Goal: Browse casually: Explore the website without a specific task or goal

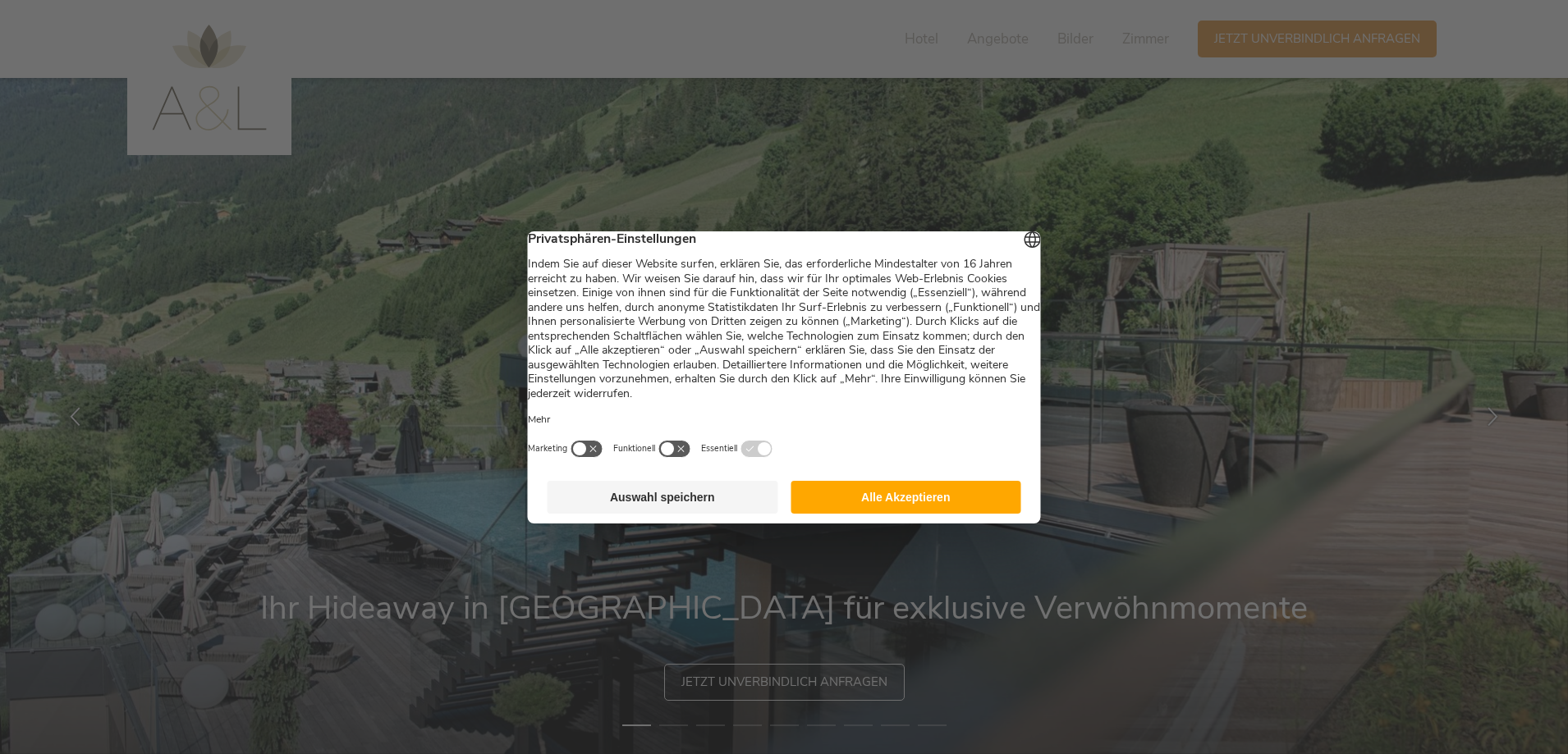
click at [947, 497] on button "Alle Akzeptieren" at bounding box center [906, 497] width 230 height 32
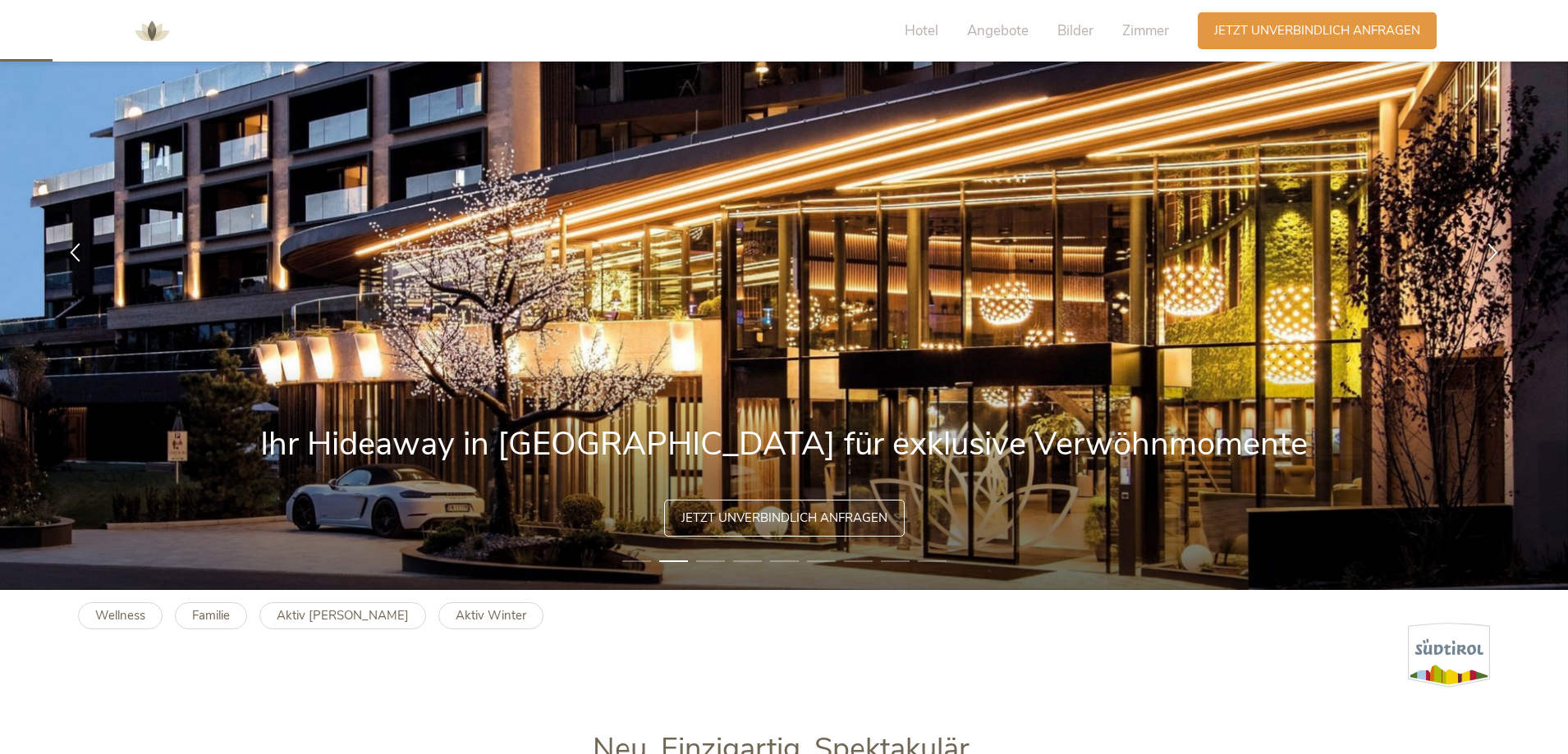
scroll to position [82, 0]
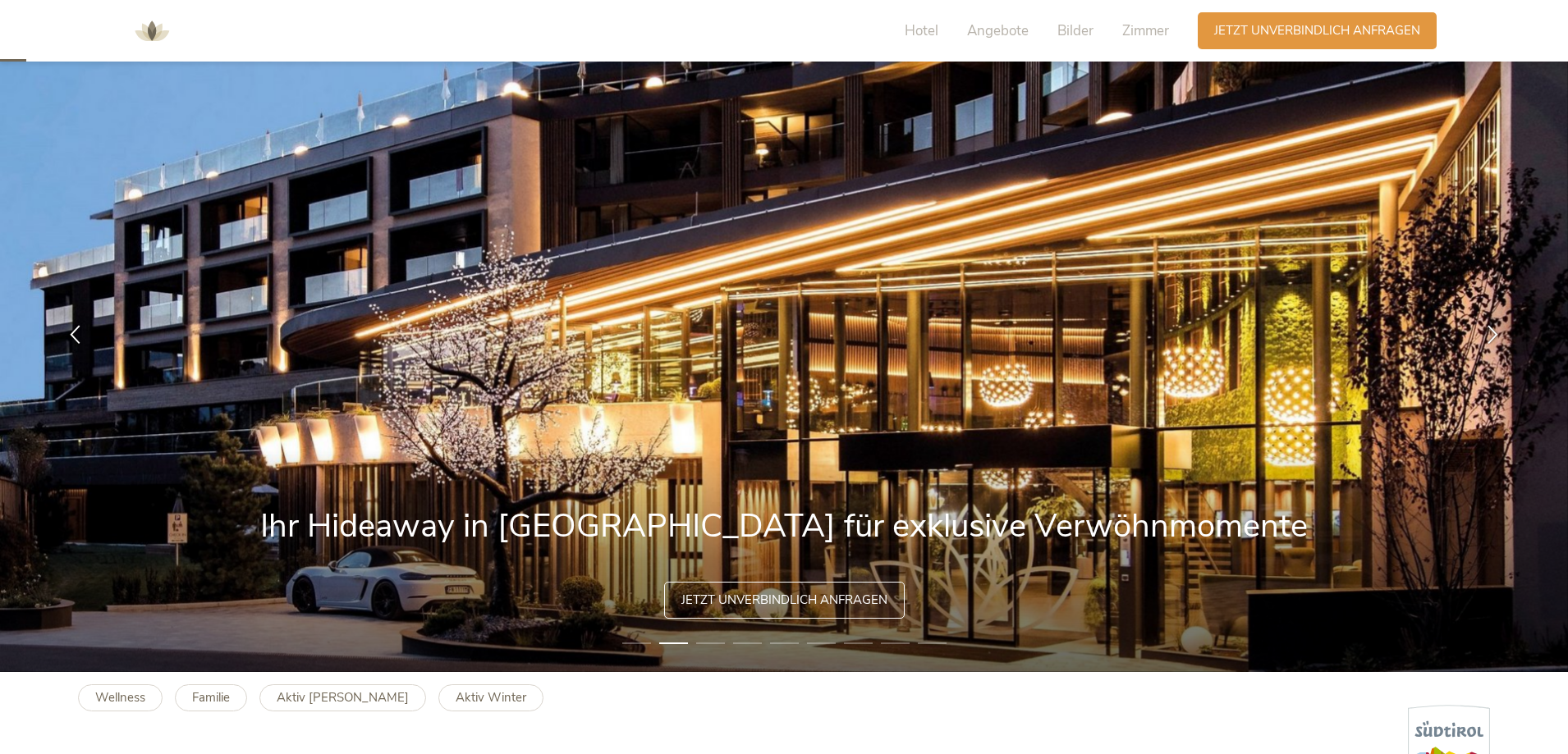
click at [709, 643] on li "3" at bounding box center [710, 644] width 29 height 17
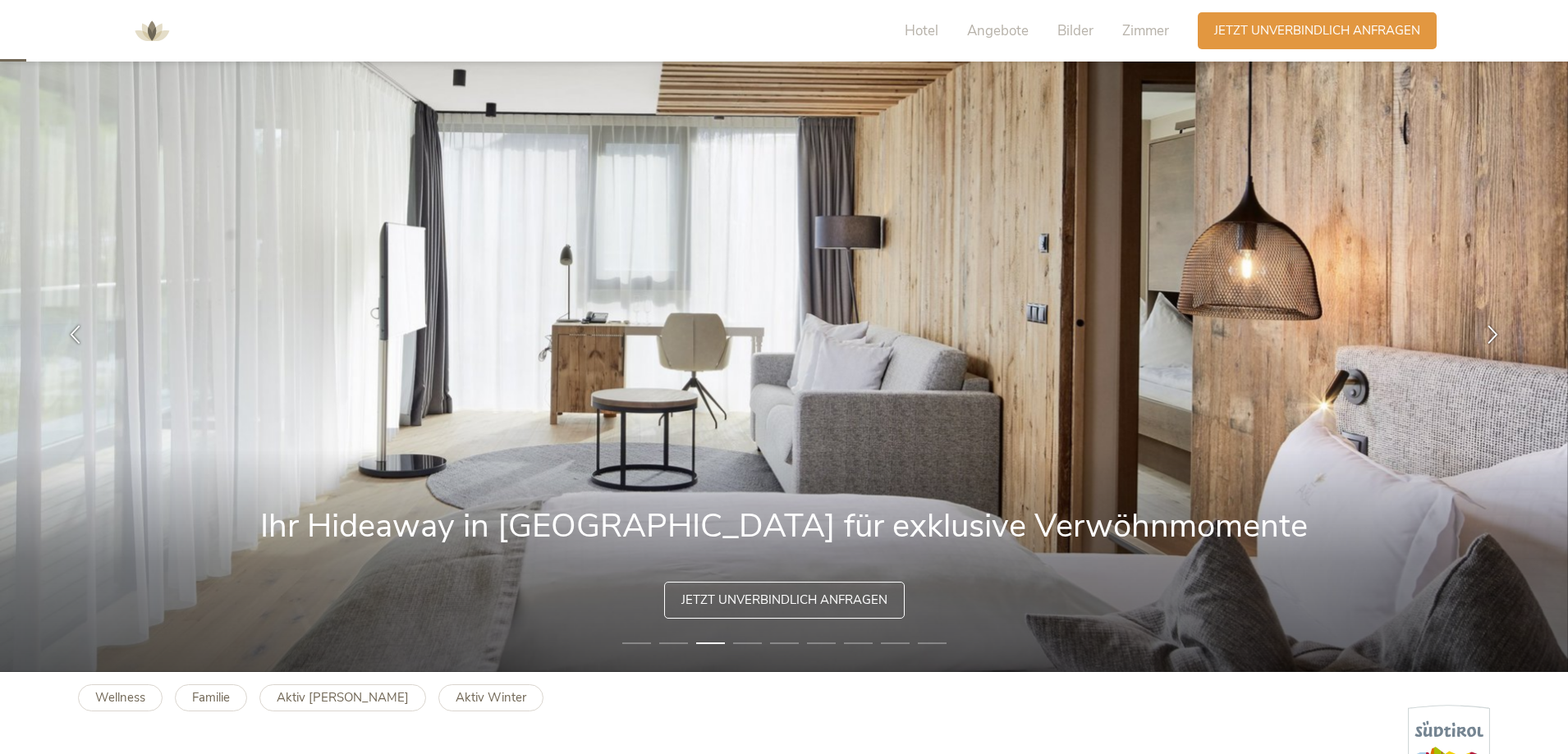
click at [739, 642] on li "4" at bounding box center [747, 644] width 29 height 17
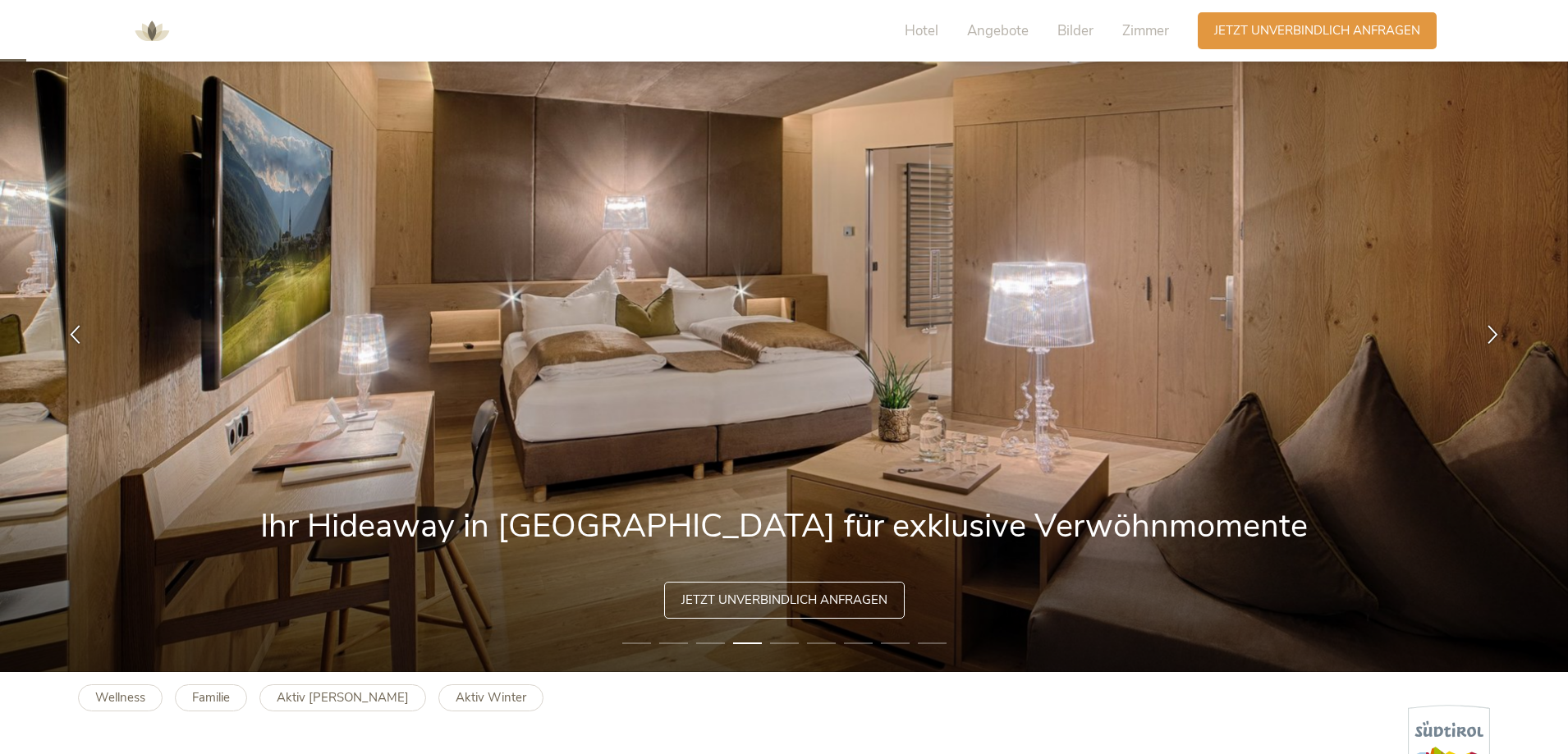
click at [780, 643] on li "5" at bounding box center [784, 644] width 29 height 17
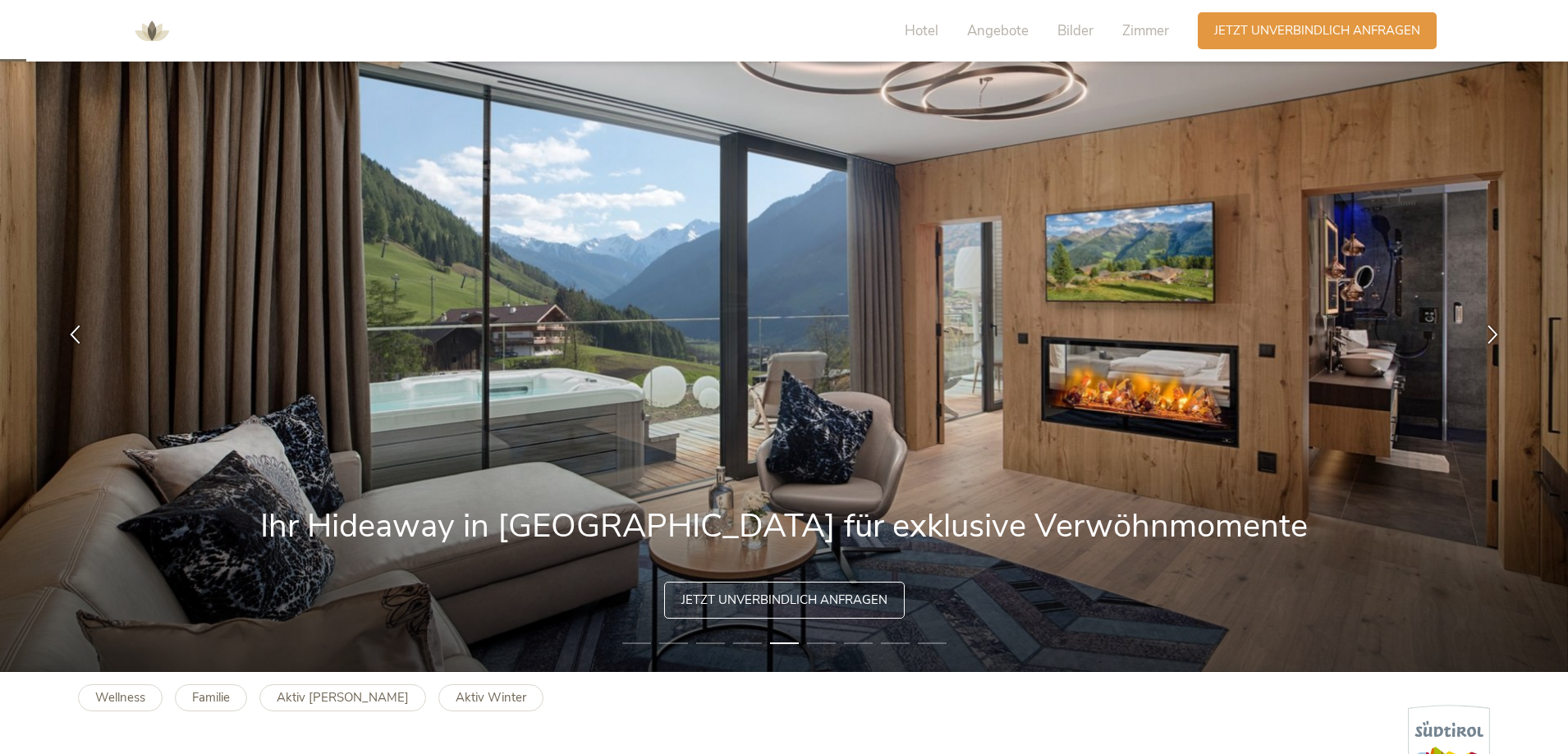
click at [817, 641] on li "6" at bounding box center [821, 644] width 29 height 17
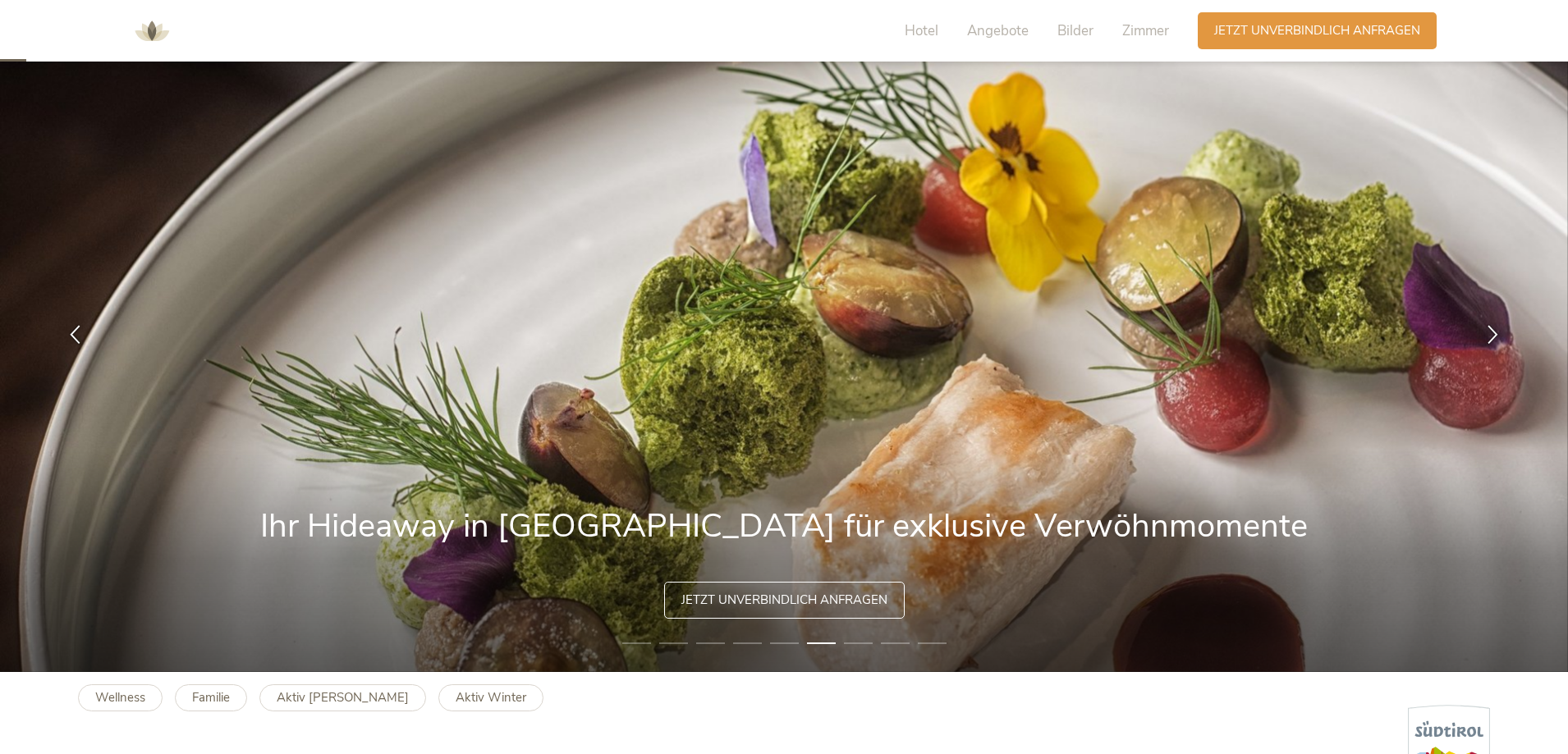
click at [855, 644] on li "7" at bounding box center [858, 644] width 29 height 17
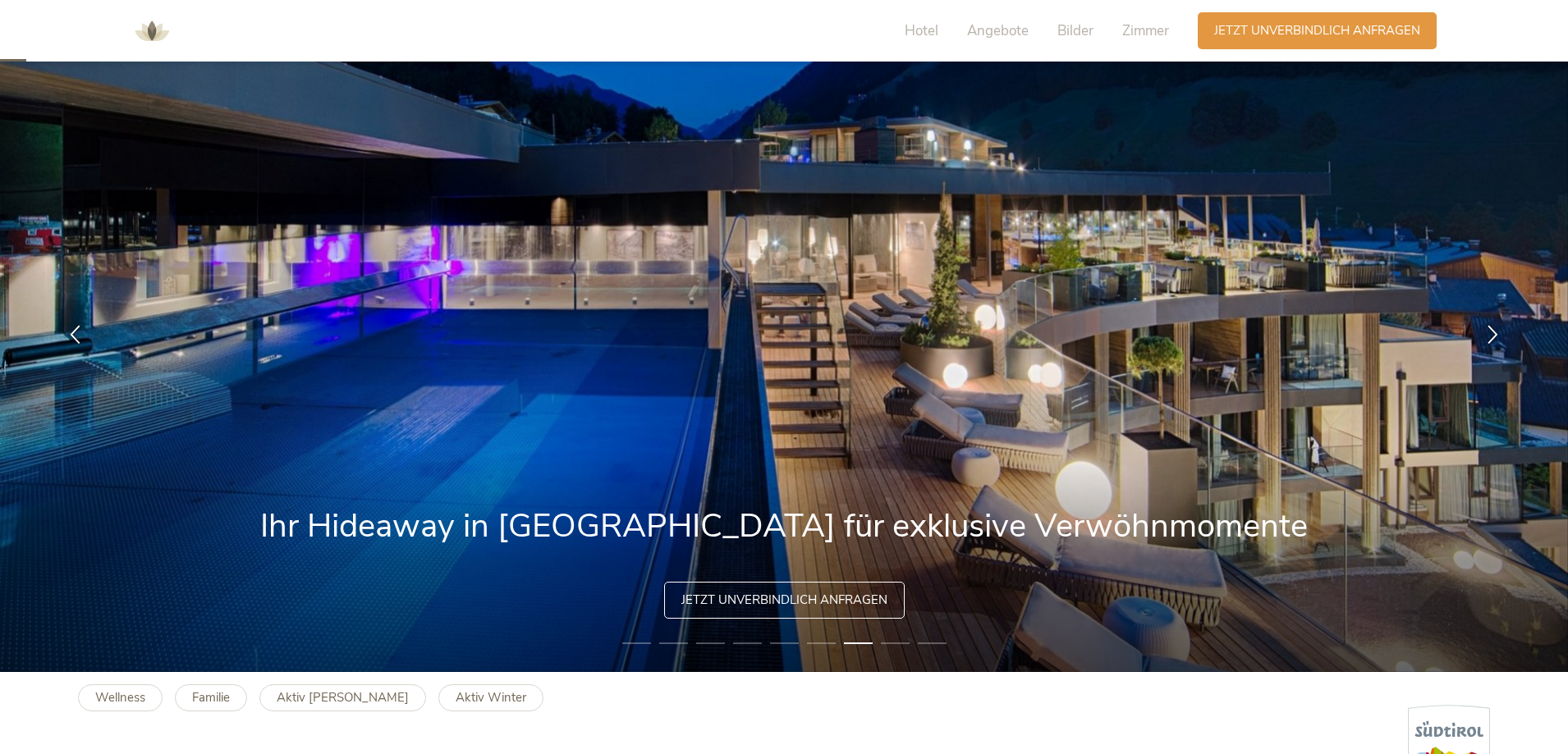
click at [899, 643] on li "8" at bounding box center [895, 644] width 29 height 17
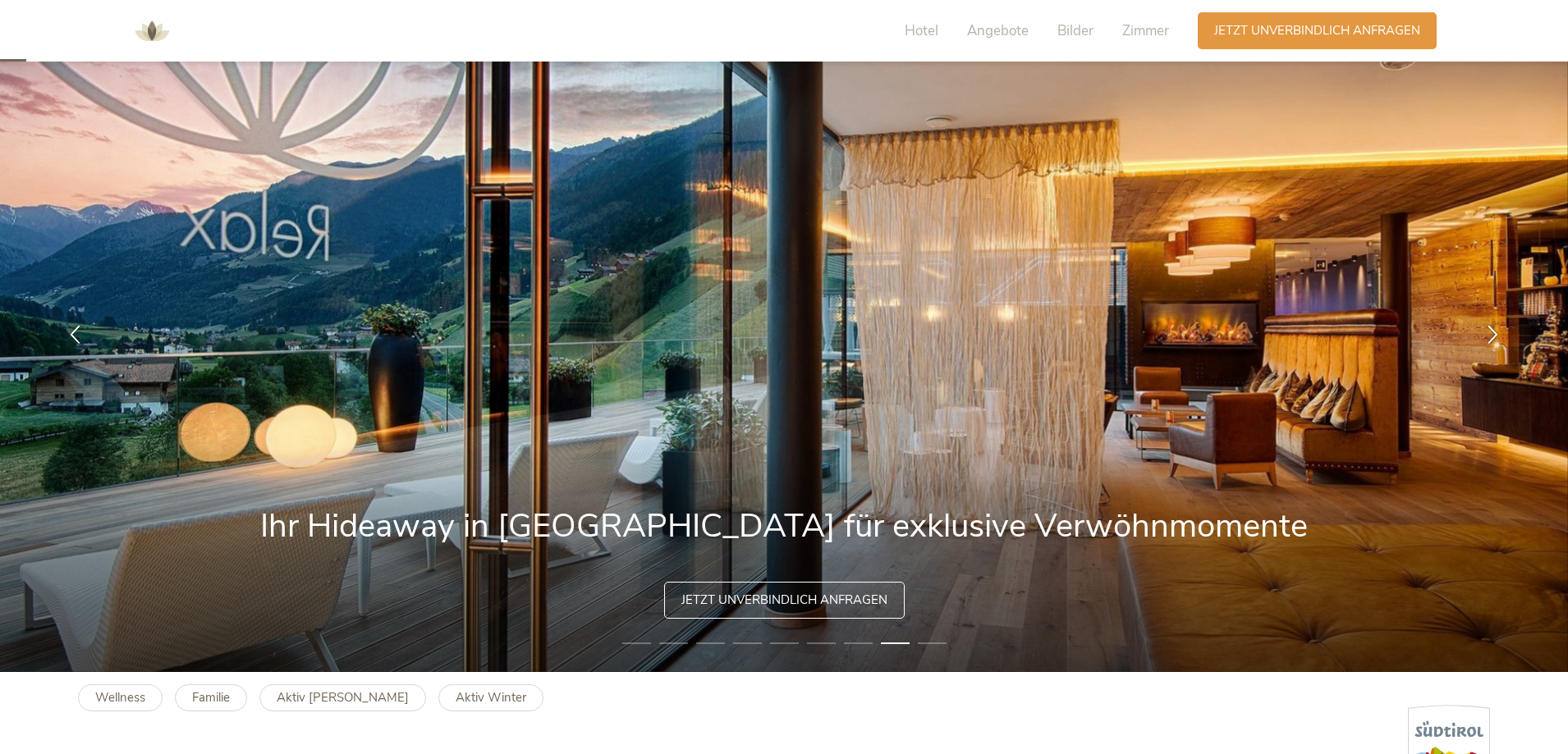
click at [929, 641] on li "9" at bounding box center [932, 644] width 29 height 17
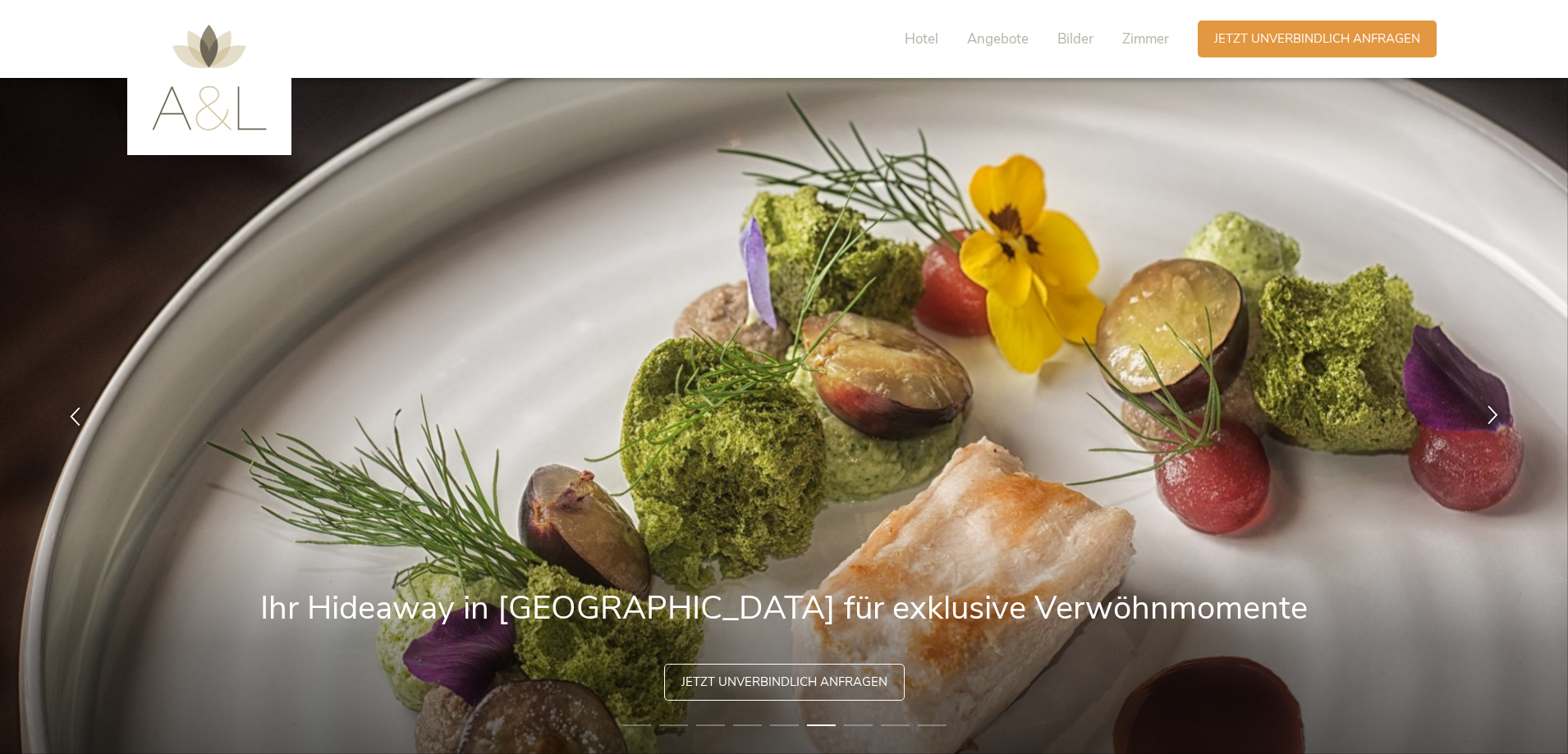
click at [1488, 412] on icon at bounding box center [1494, 415] width 19 height 19
click at [1488, 413] on icon at bounding box center [1494, 415] width 19 height 19
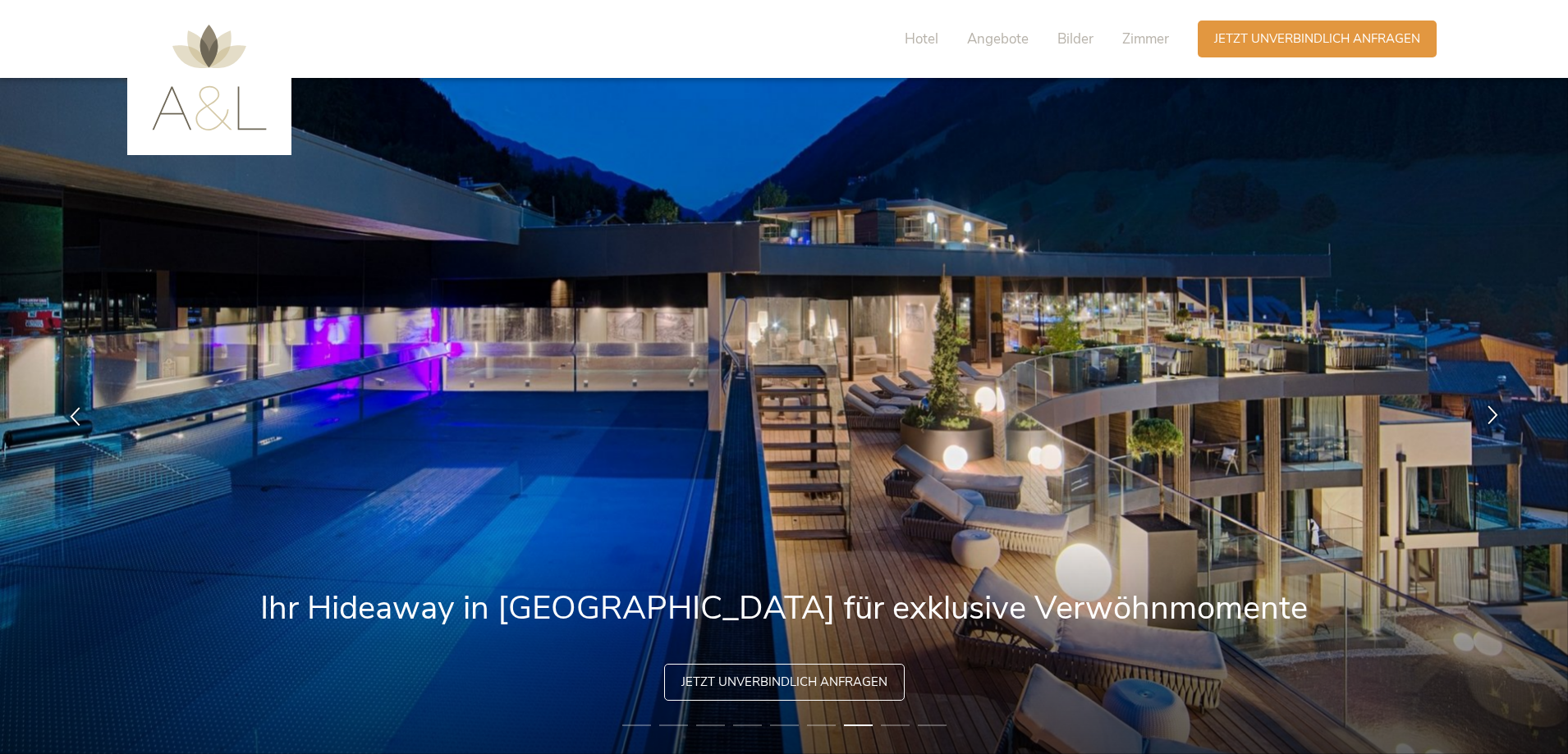
click at [1488, 413] on icon at bounding box center [1494, 415] width 19 height 19
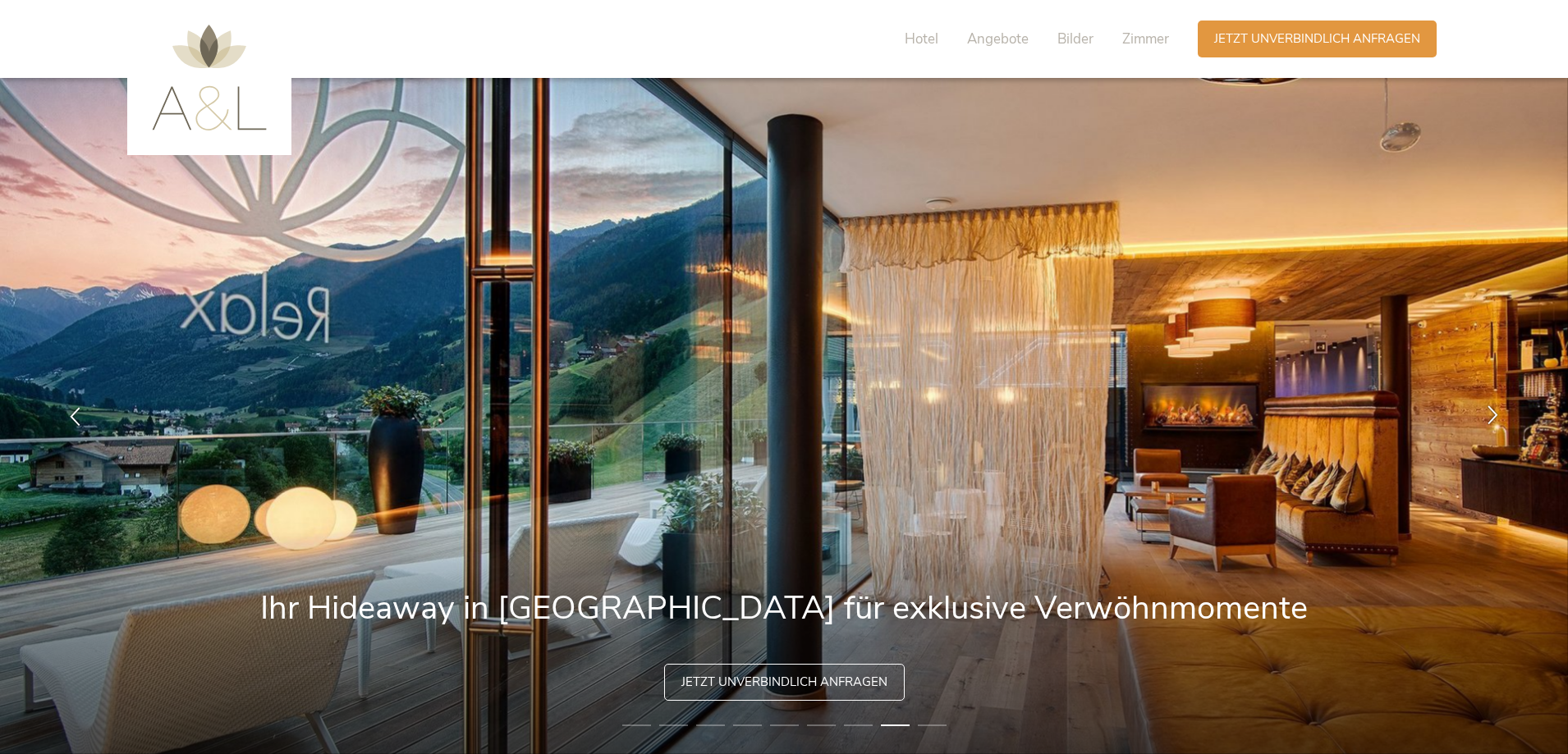
click at [1488, 413] on icon at bounding box center [1494, 415] width 19 height 19
